Goal: Check status: Check status

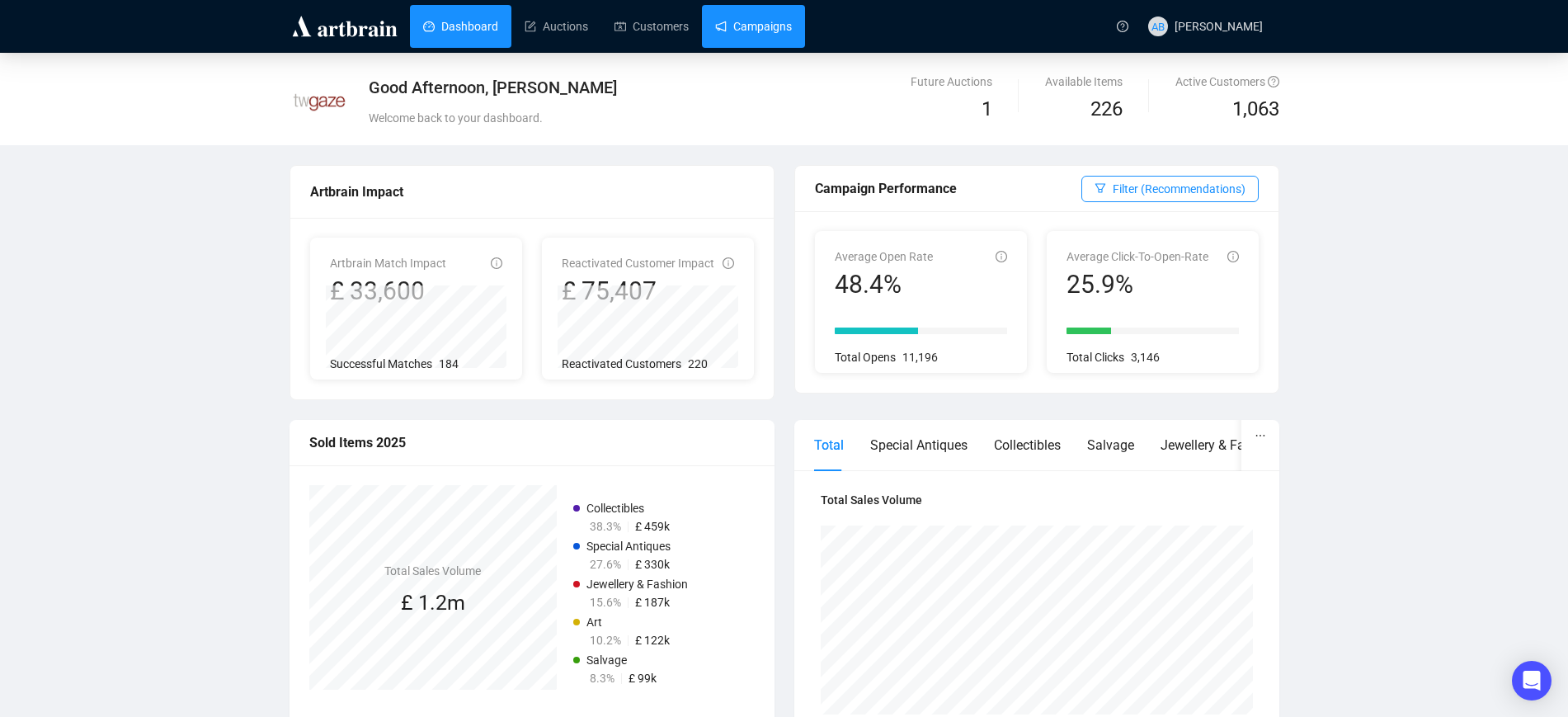
click at [756, 25] on link "Campaigns" at bounding box center [753, 26] width 77 height 43
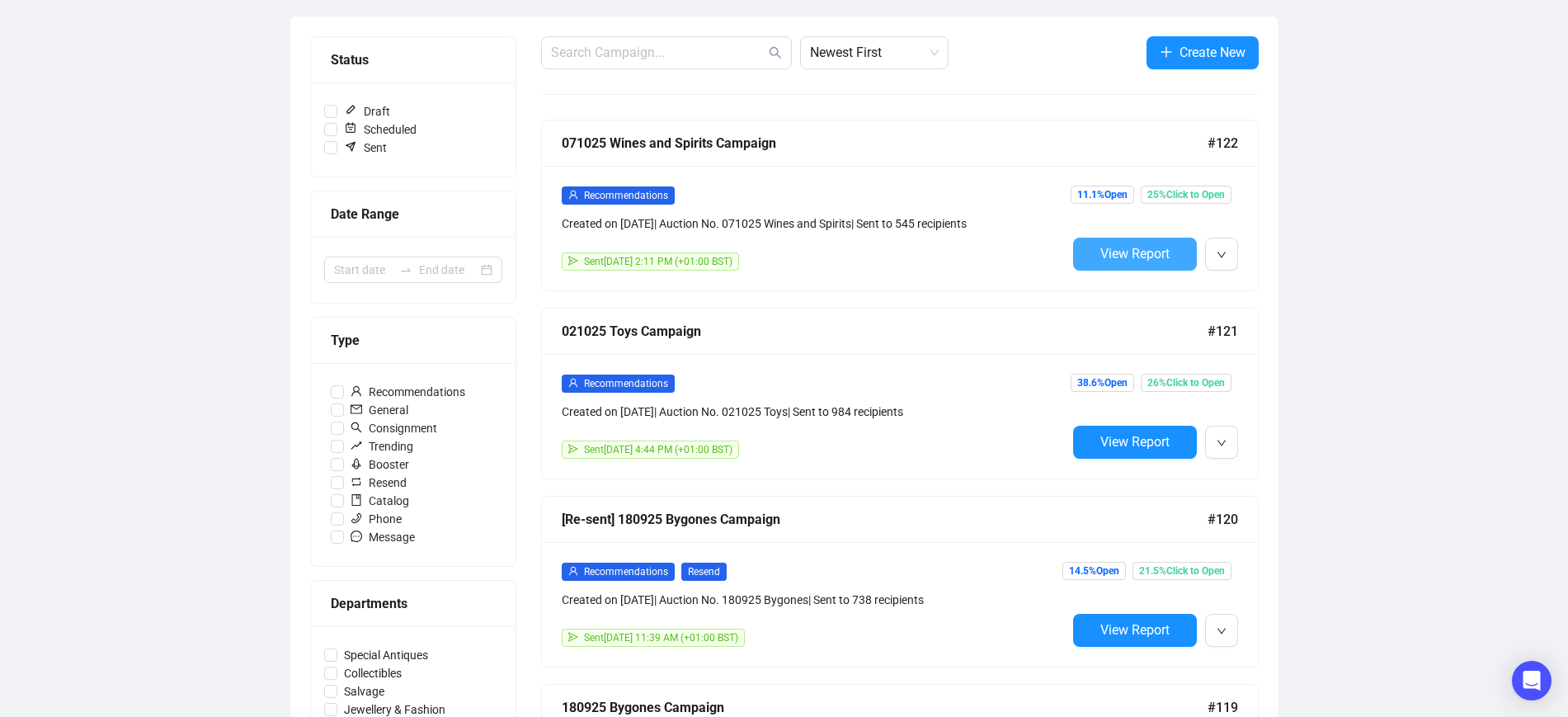
scroll to position [206, 0]
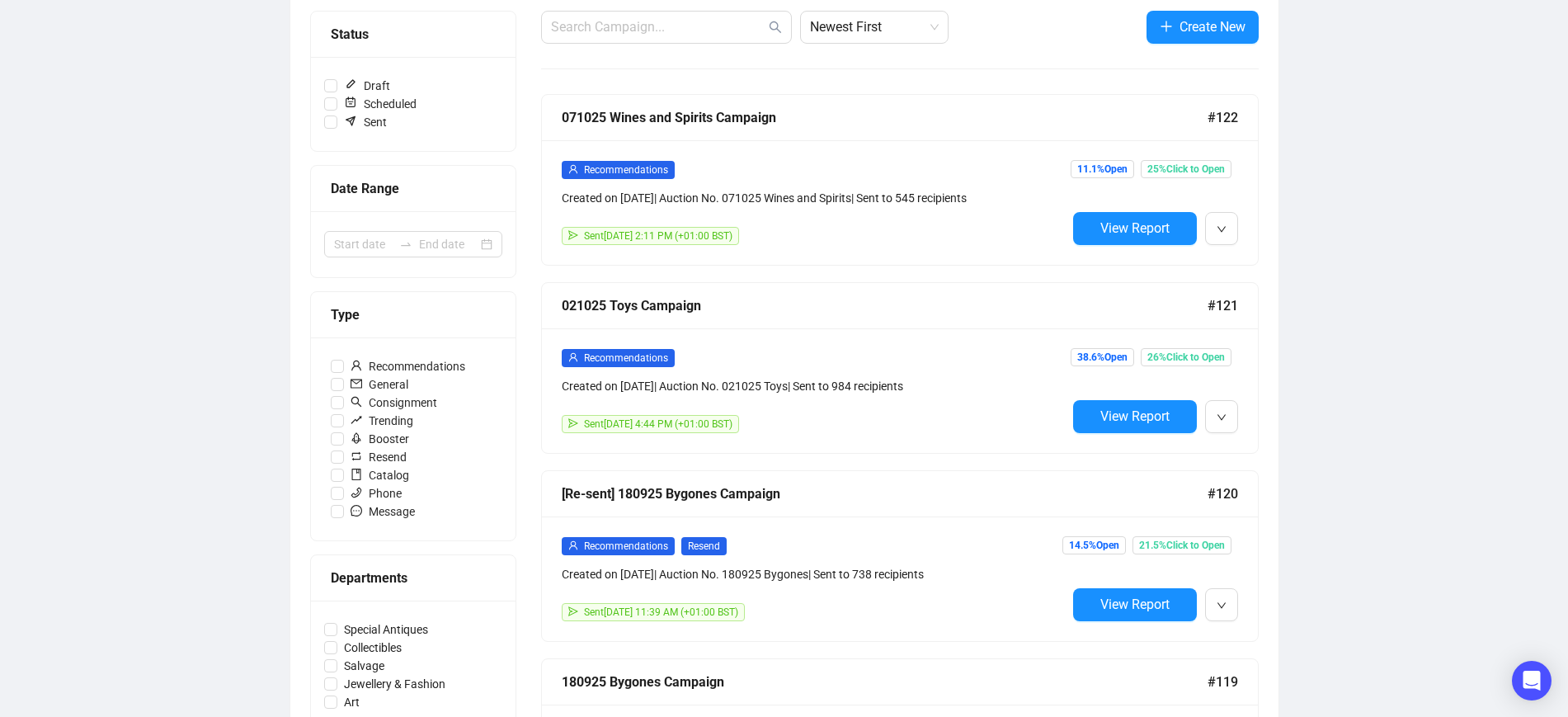
click at [1097, 221] on button "View Report" at bounding box center [1135, 228] width 124 height 33
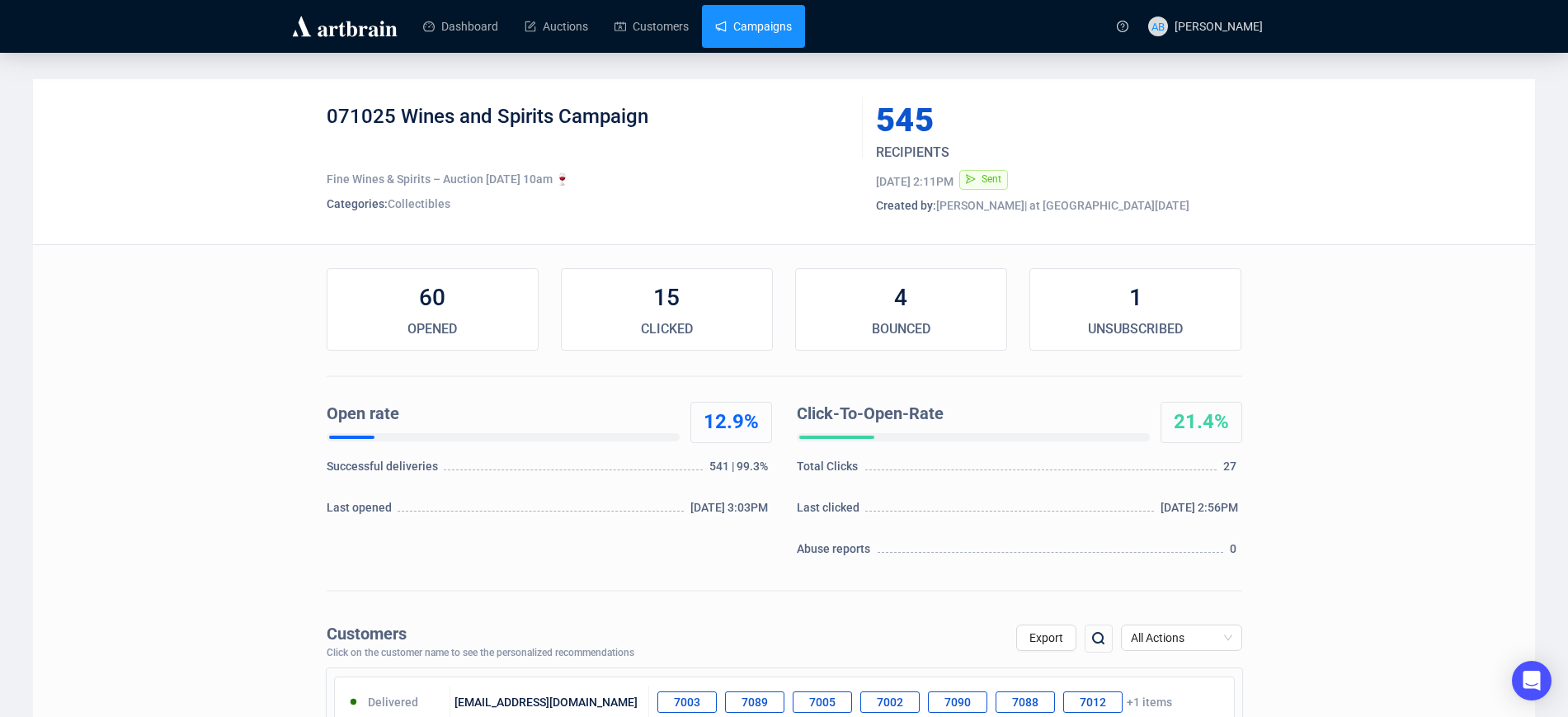
click at [761, 40] on link "Campaigns" at bounding box center [753, 26] width 77 height 43
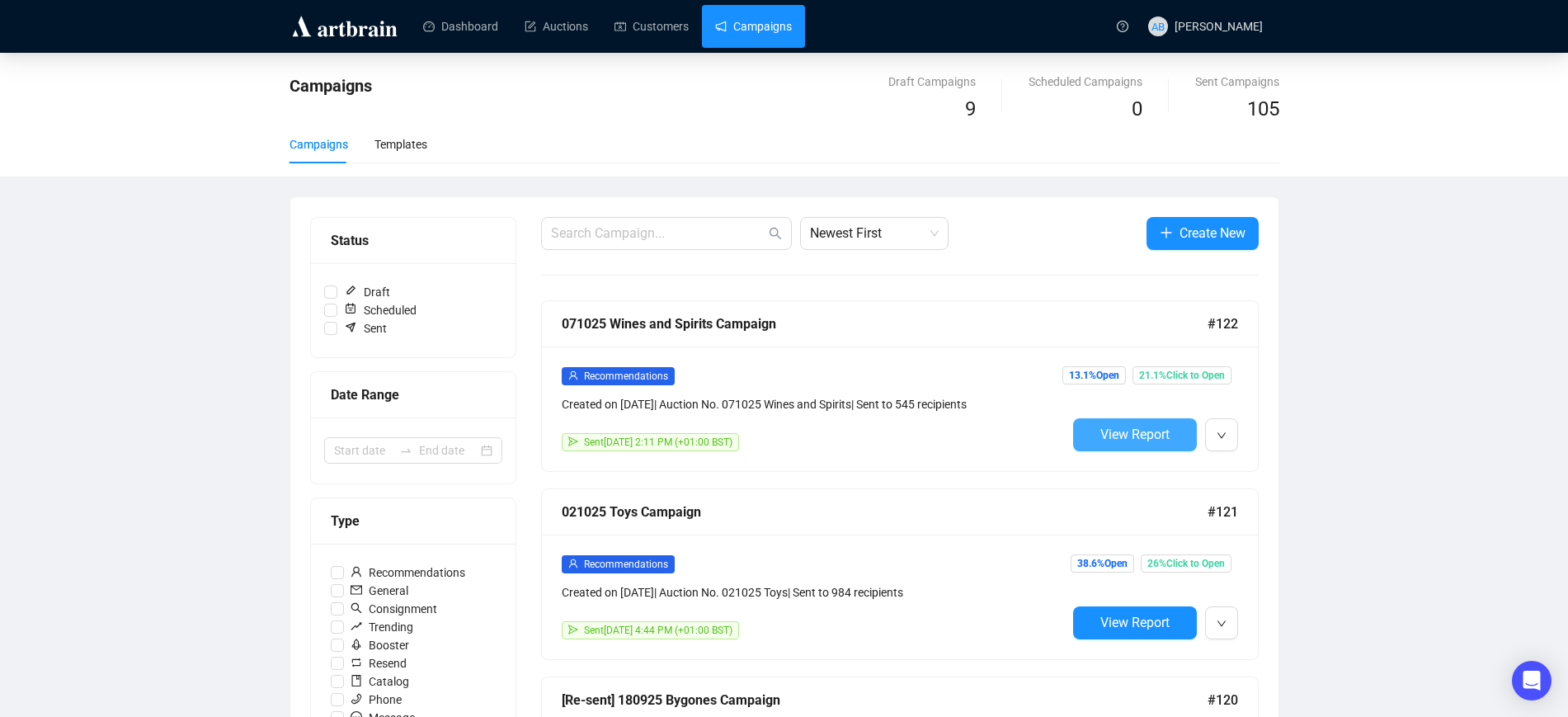
click at [1153, 433] on span "View Report" at bounding box center [1135, 434] width 69 height 16
